Goal: Use online tool/utility: Use online tool/utility

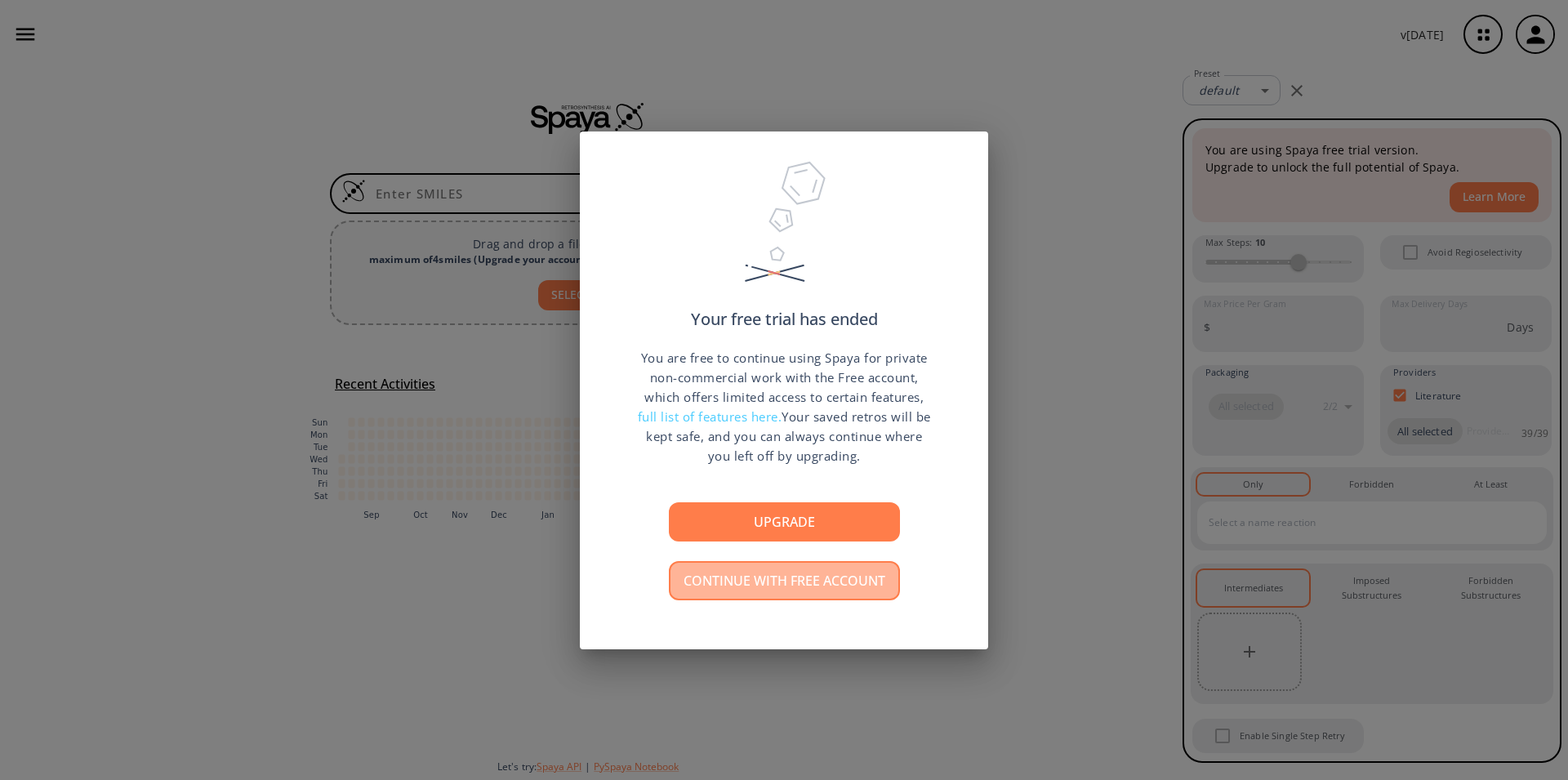
click at [772, 584] on button "Continue with free account" at bounding box center [784, 579] width 232 height 39
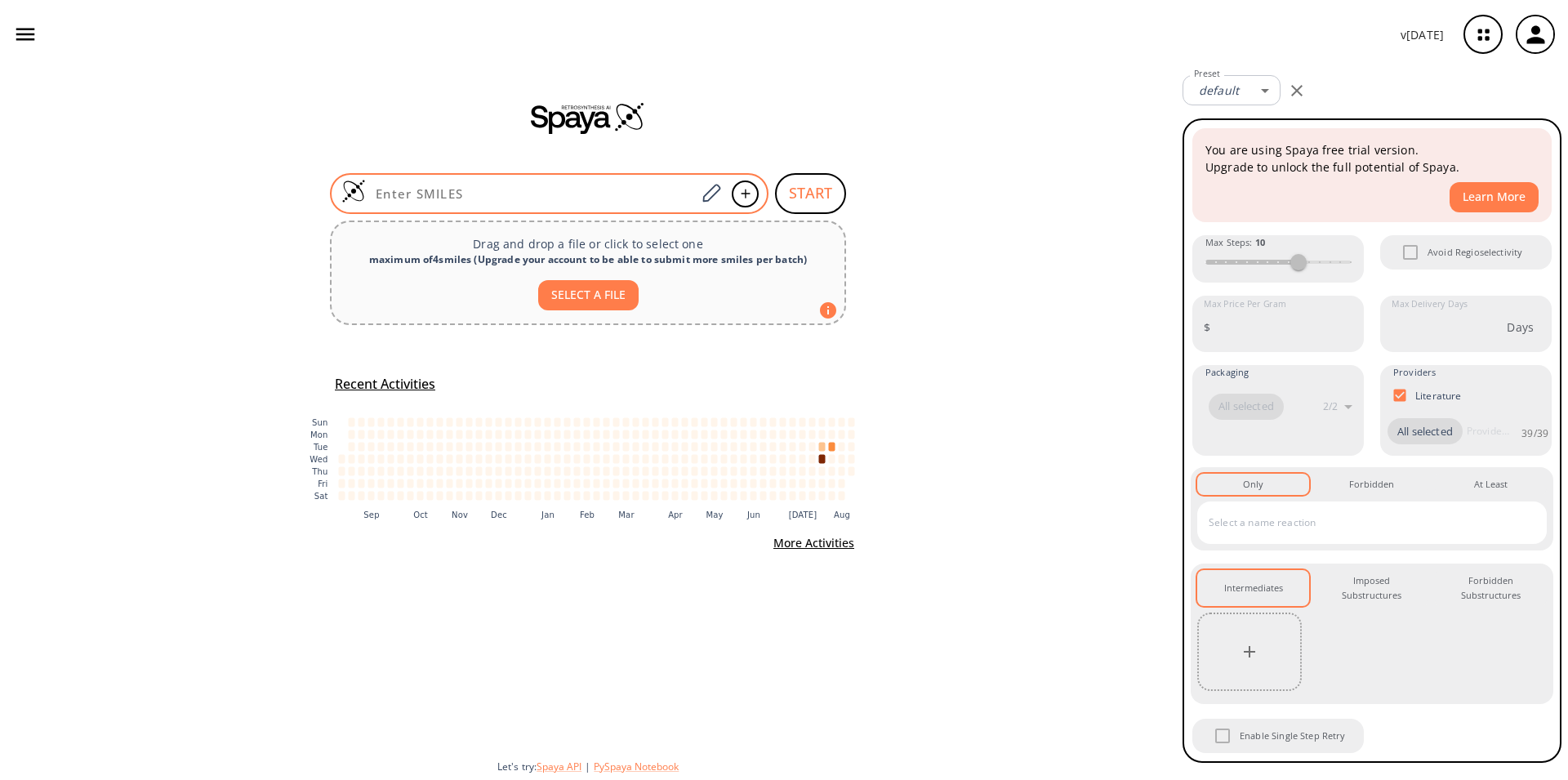
click at [441, 190] on input at bounding box center [531, 194] width 330 height 16
paste input "O=C1N(N=C2N1C=Cc1cc(Br)ccc21)Cc1cc(N)ccc1"
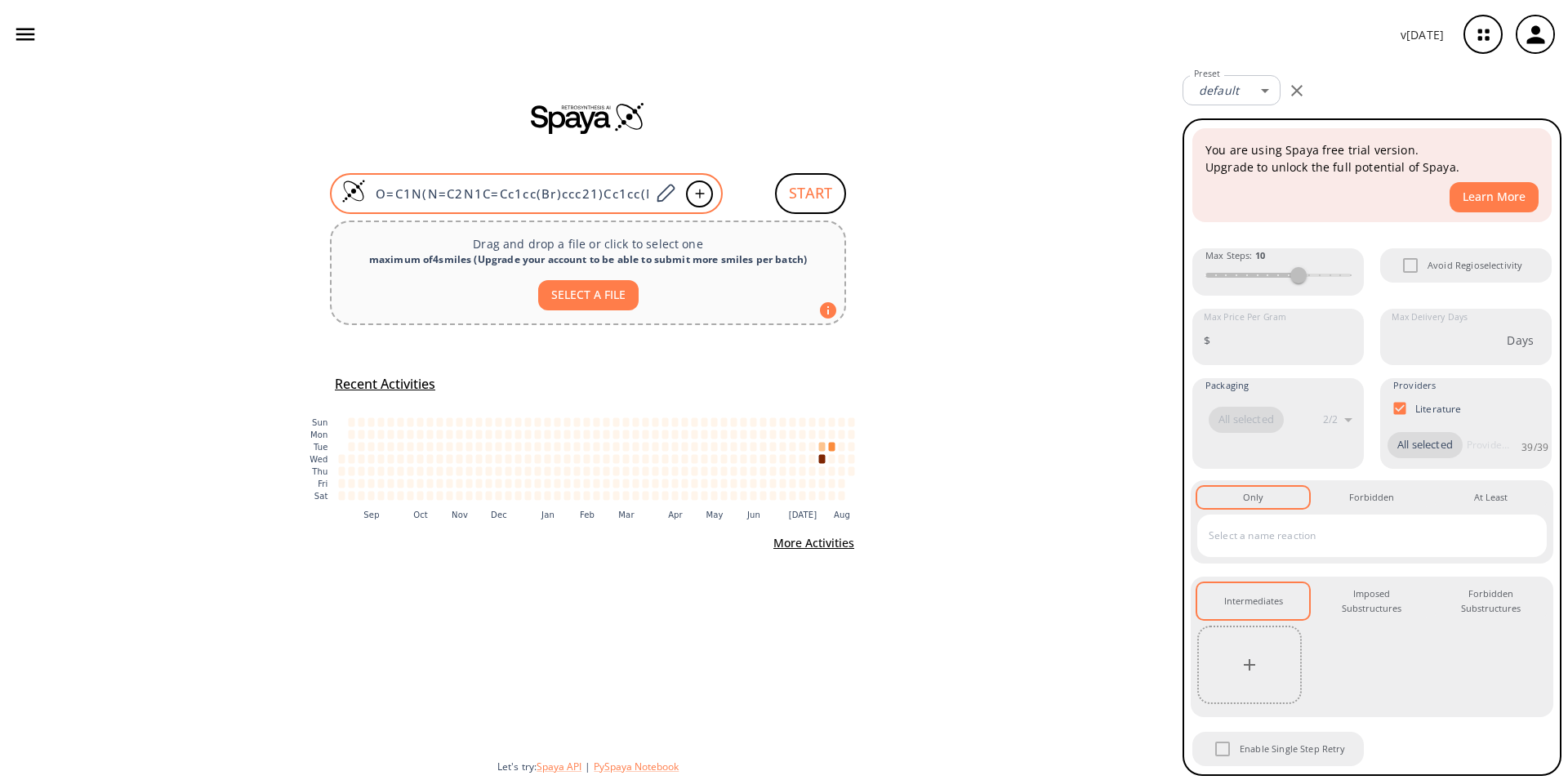
type input "O=C1N(N=C2N1C=Cc1cc(Br)ccc21)Cc1cc(N)ccc1"
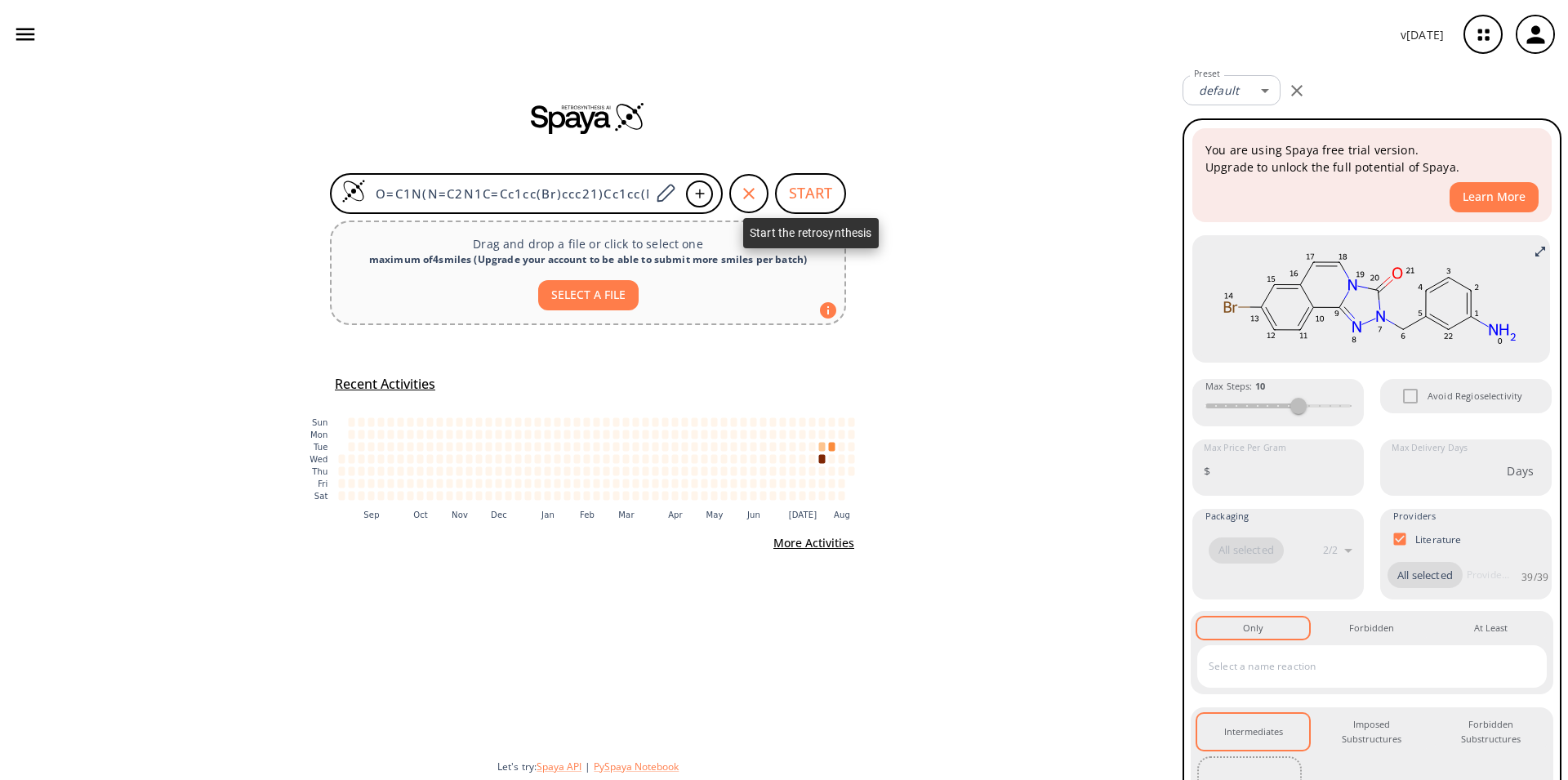
click at [801, 183] on button "START" at bounding box center [810, 193] width 71 height 41
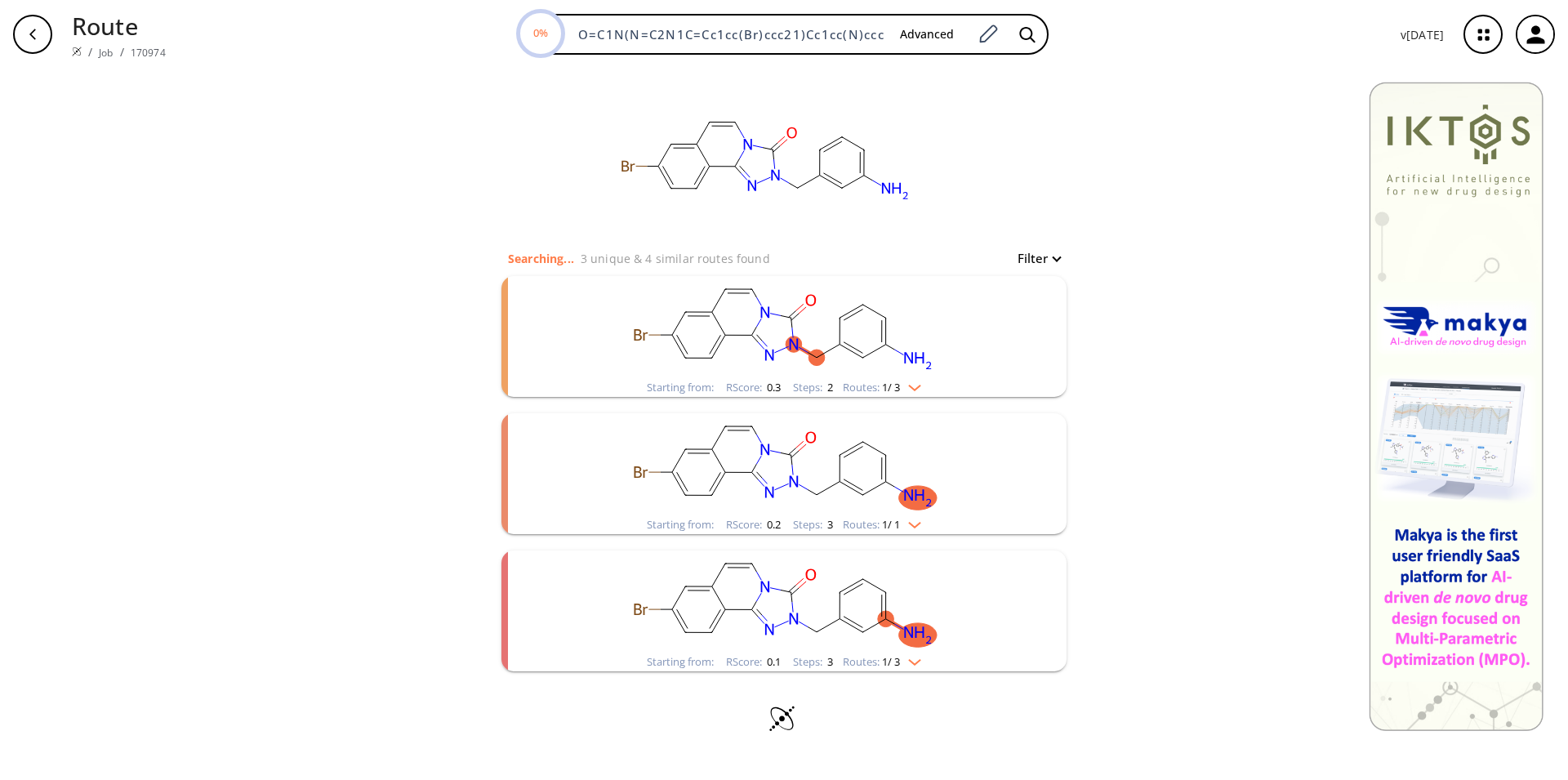
click at [835, 451] on ellipse "clusters" at bounding box center [840, 454] width 16 height 16
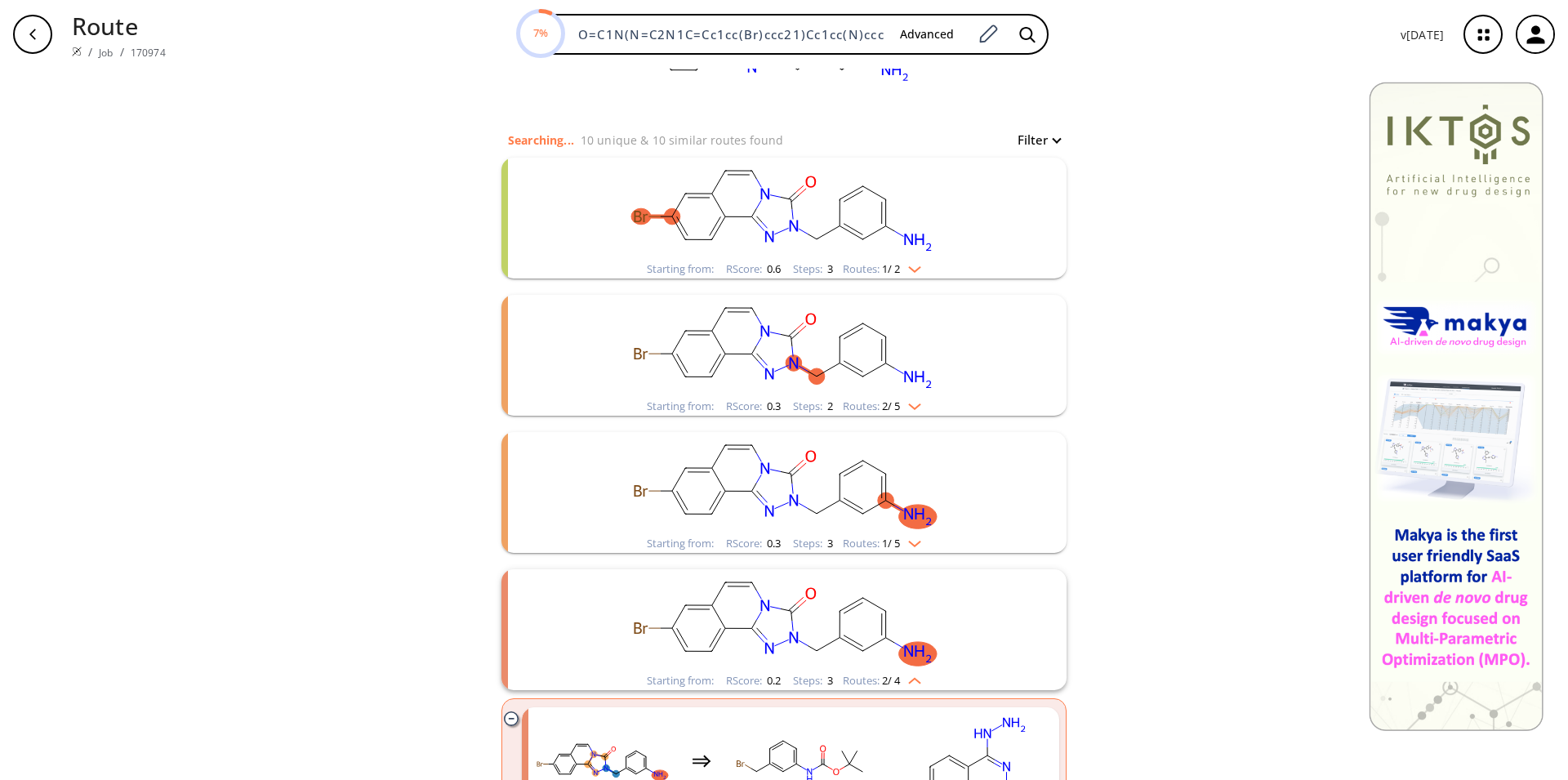
scroll to position [167, 0]
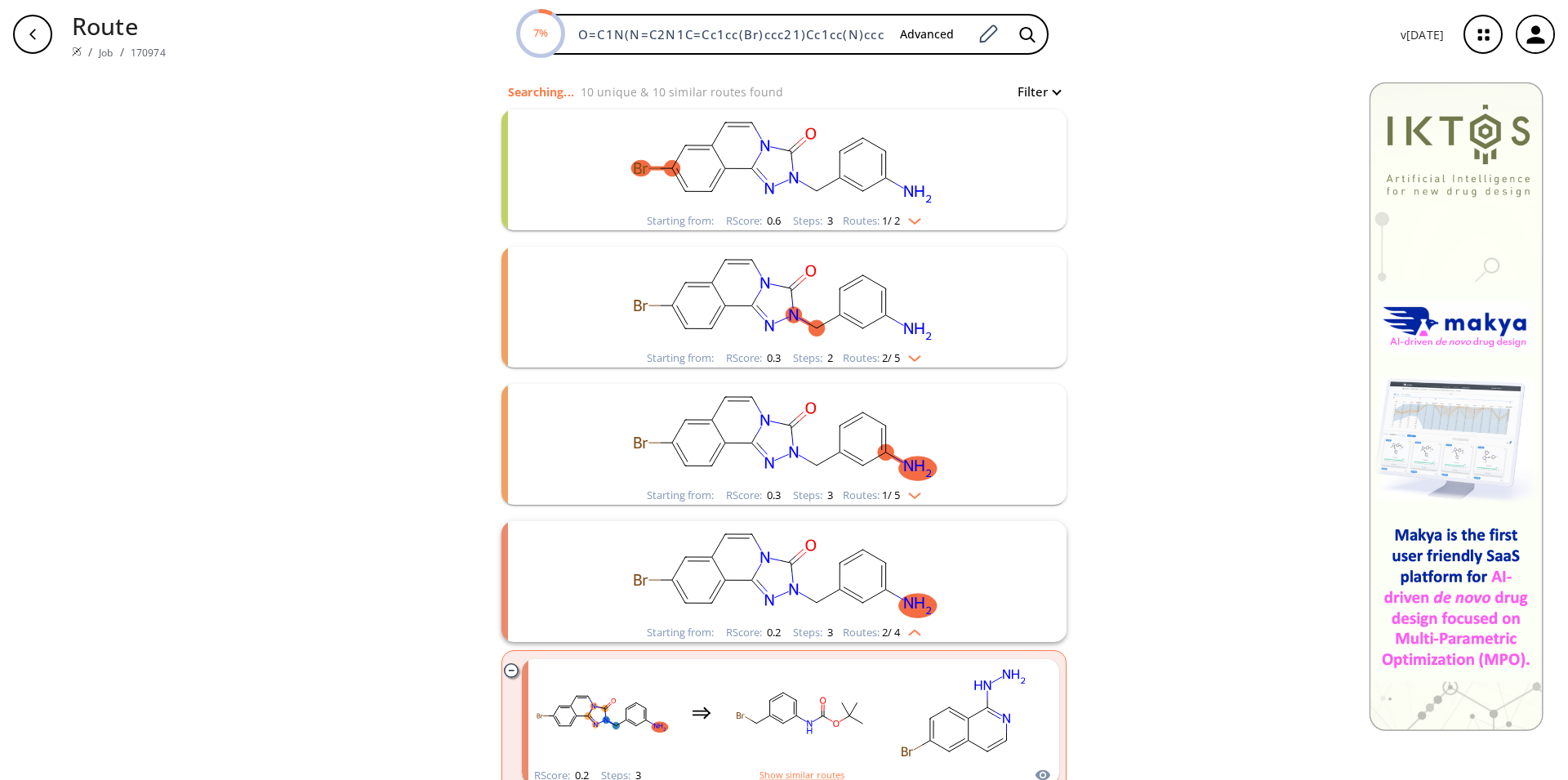
click at [862, 469] on ellipse "clusters" at bounding box center [862, 465] width 16 height 16
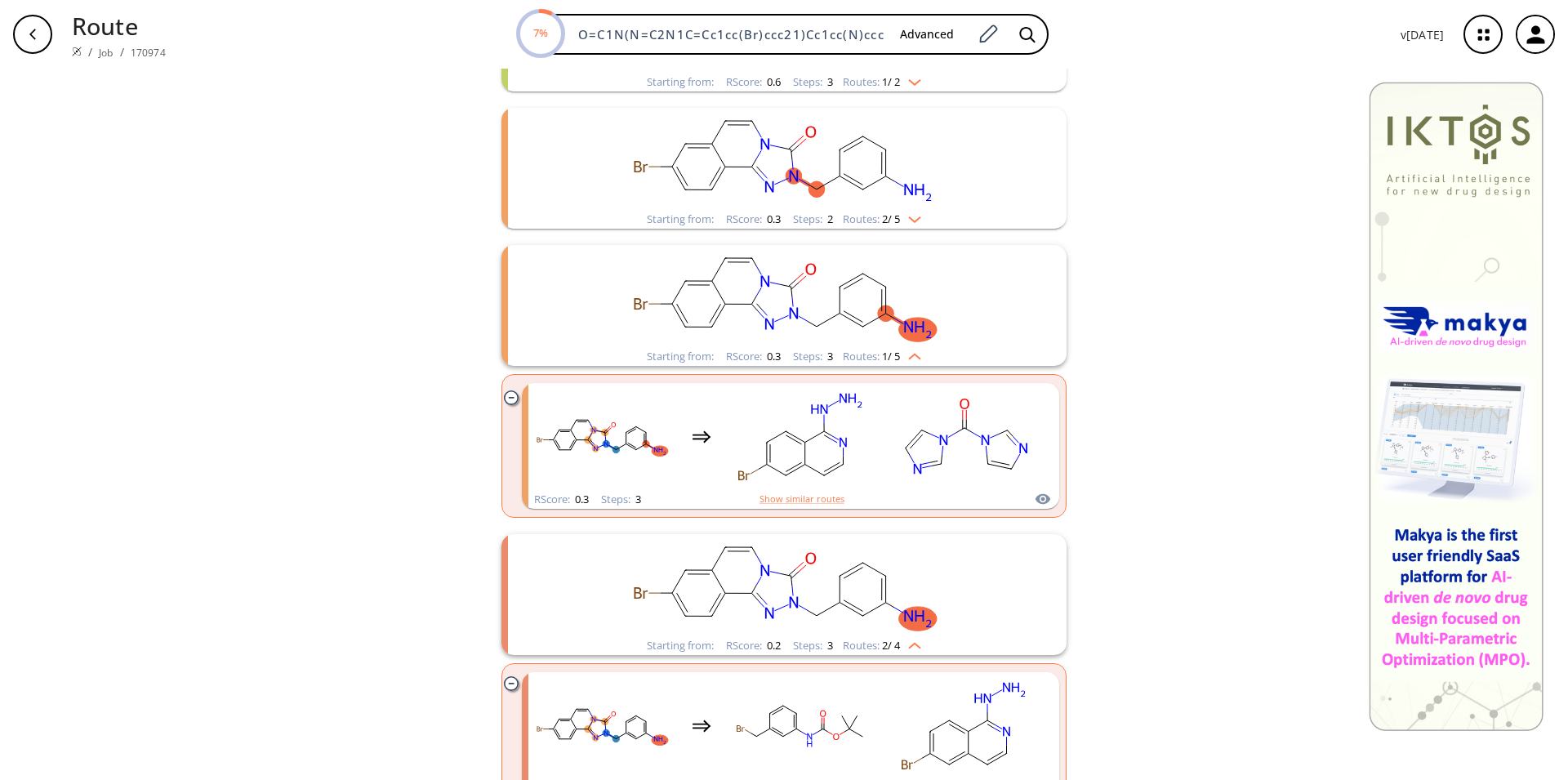
scroll to position [333, 0]
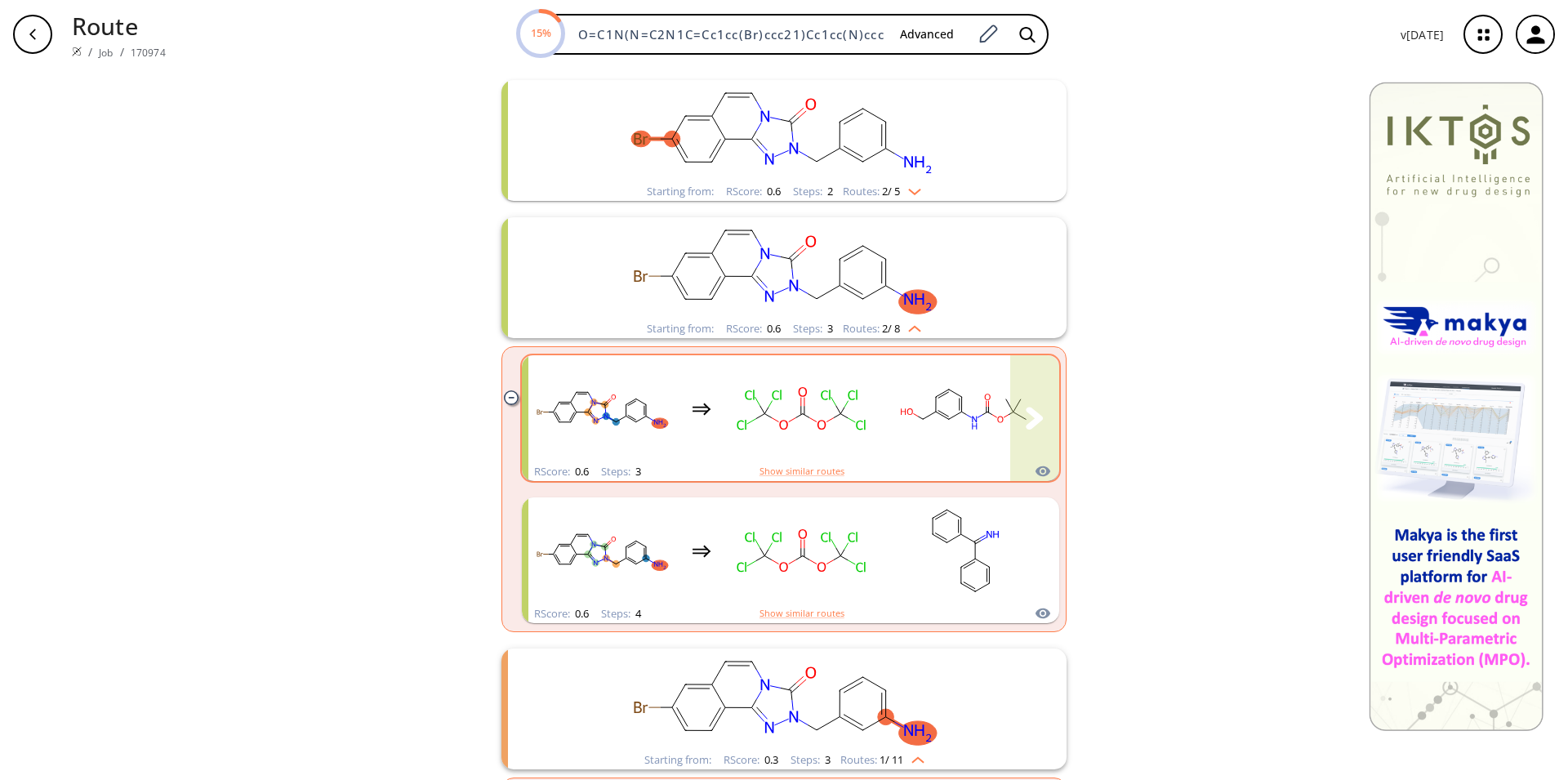
click at [824, 398] on ellipse "clusters" at bounding box center [825, 394] width 13 height 14
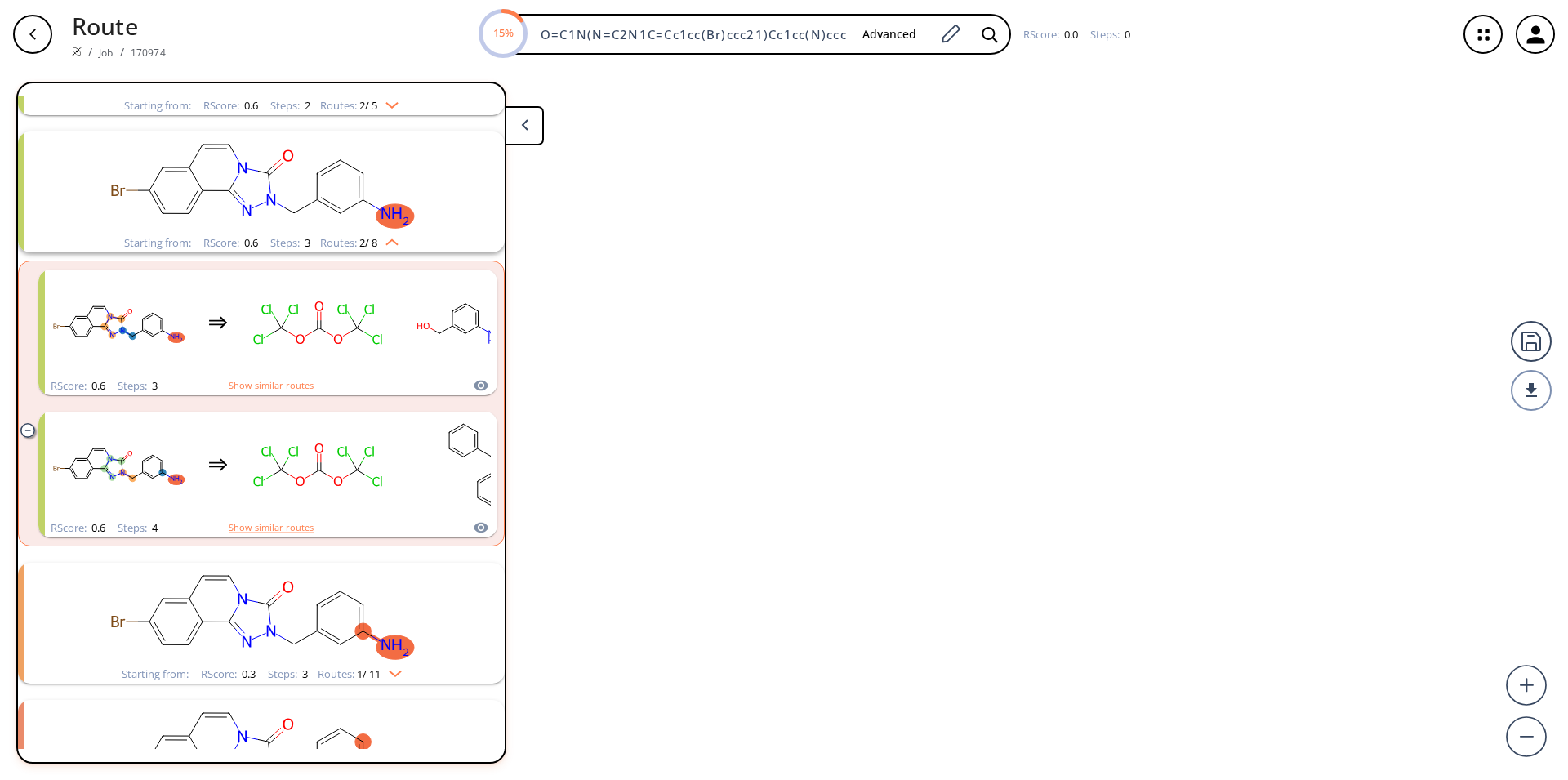
scroll to position [311, 0]
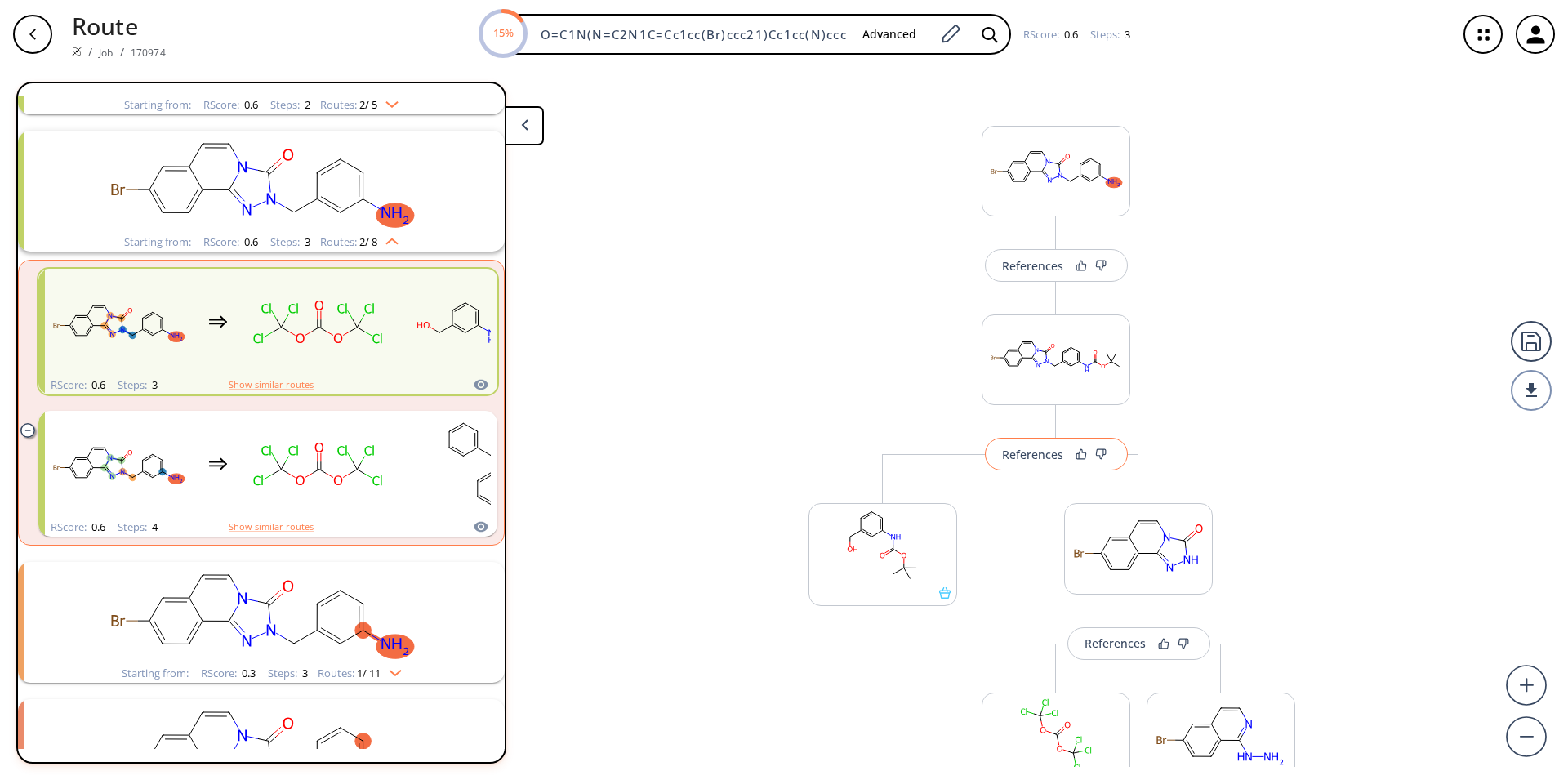
click at [1047, 451] on div "References" at bounding box center [1032, 454] width 62 height 11
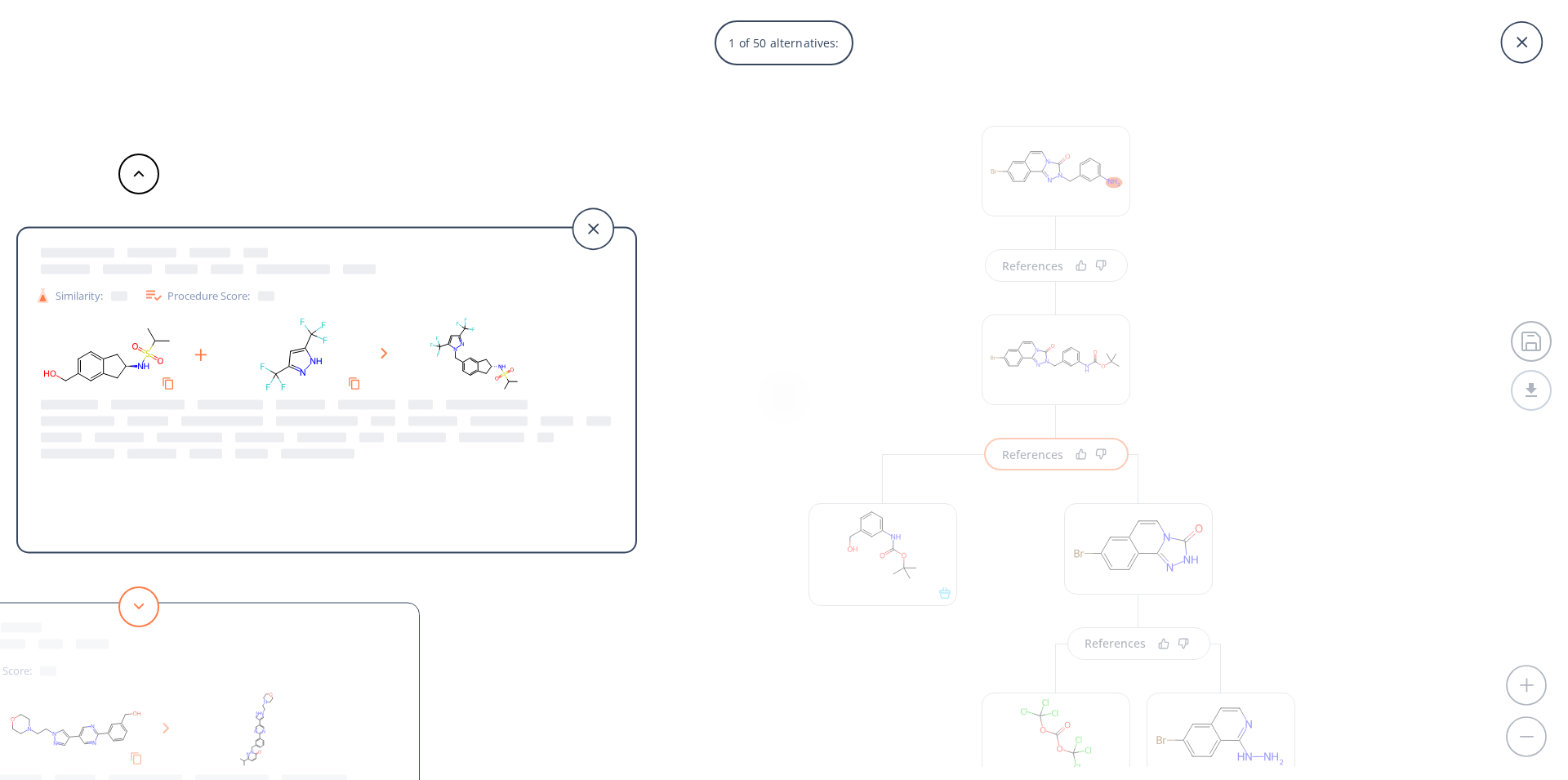
click at [139, 608] on polygon at bounding box center [139, 605] width 11 height 7
